Goal: Transaction & Acquisition: Book appointment/travel/reservation

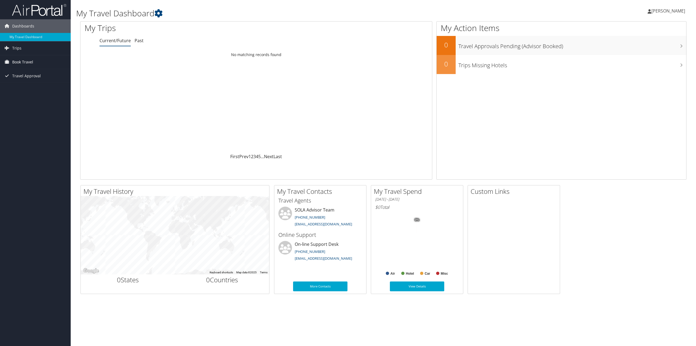
click at [33, 62] on link "Book Travel" at bounding box center [35, 62] width 71 height 14
click at [36, 89] on link "Book/Manage Online Trips" at bounding box center [35, 89] width 71 height 8
